Goal: Find specific page/section: Find specific page/section

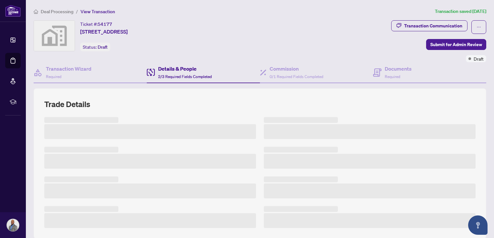
click at [166, 171] on div at bounding box center [259, 172] width 431 height 111
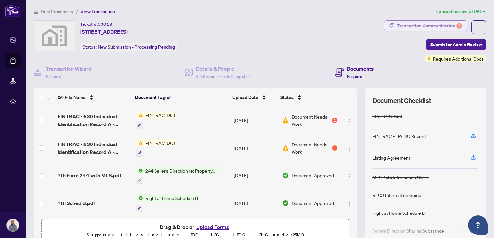
click at [446, 25] on div "Transaction Communication 5" at bounding box center [429, 26] width 65 height 10
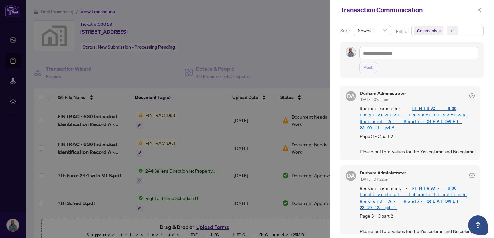
click at [156, 113] on div at bounding box center [247, 119] width 494 height 238
click at [480, 8] on icon "close" at bounding box center [479, 10] width 5 height 5
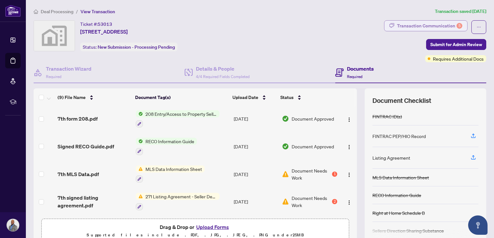
click at [422, 29] on div "Transaction Communication 5" at bounding box center [429, 26] width 65 height 10
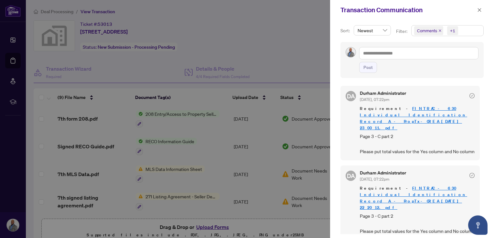
click at [282, 52] on div at bounding box center [247, 119] width 494 height 238
click at [479, 12] on icon "close" at bounding box center [479, 10] width 5 height 5
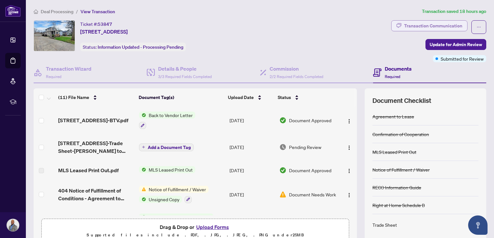
click at [449, 27] on div "Transaction Communication" at bounding box center [433, 26] width 58 height 10
